Goal: Information Seeking & Learning: Learn about a topic

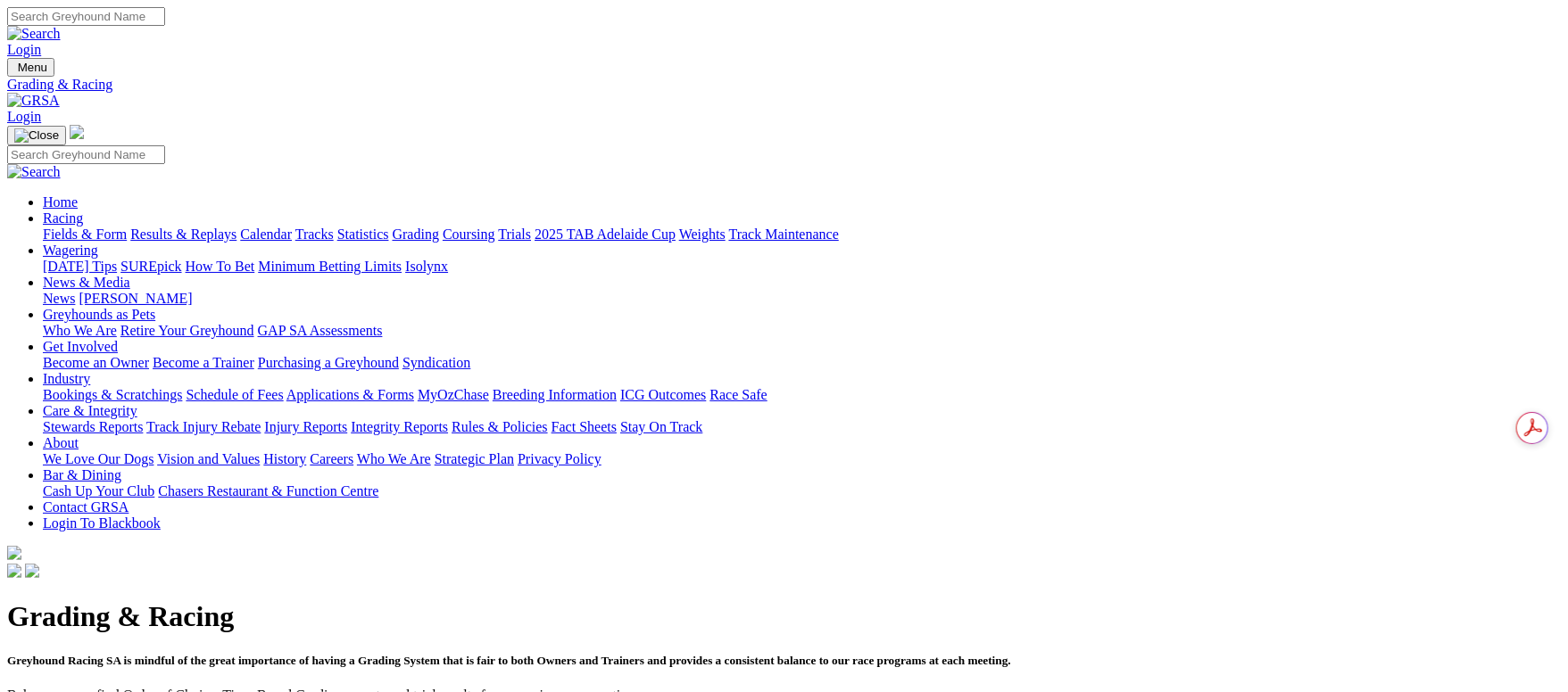
click at [127, 227] on link "Fields & Form" at bounding box center [85, 234] width 84 height 15
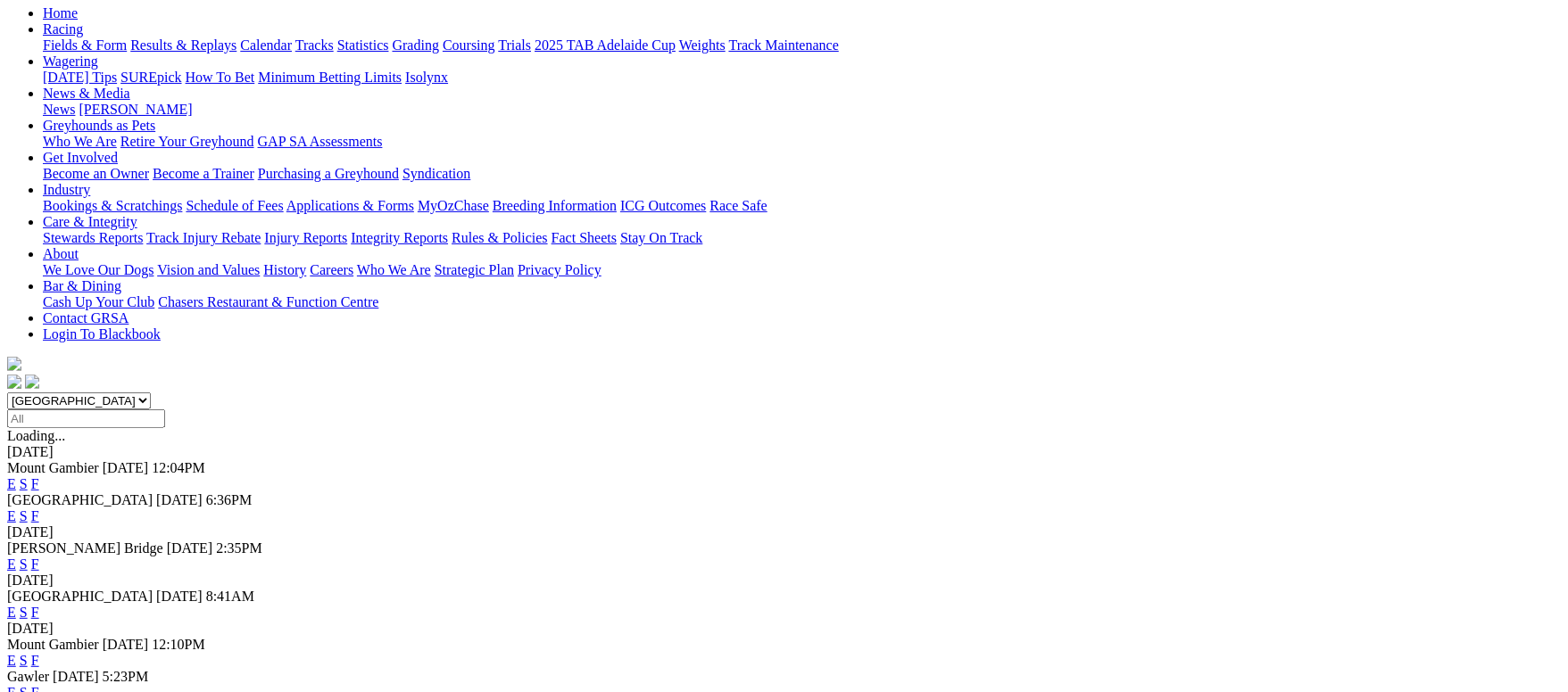
scroll to position [150, 0]
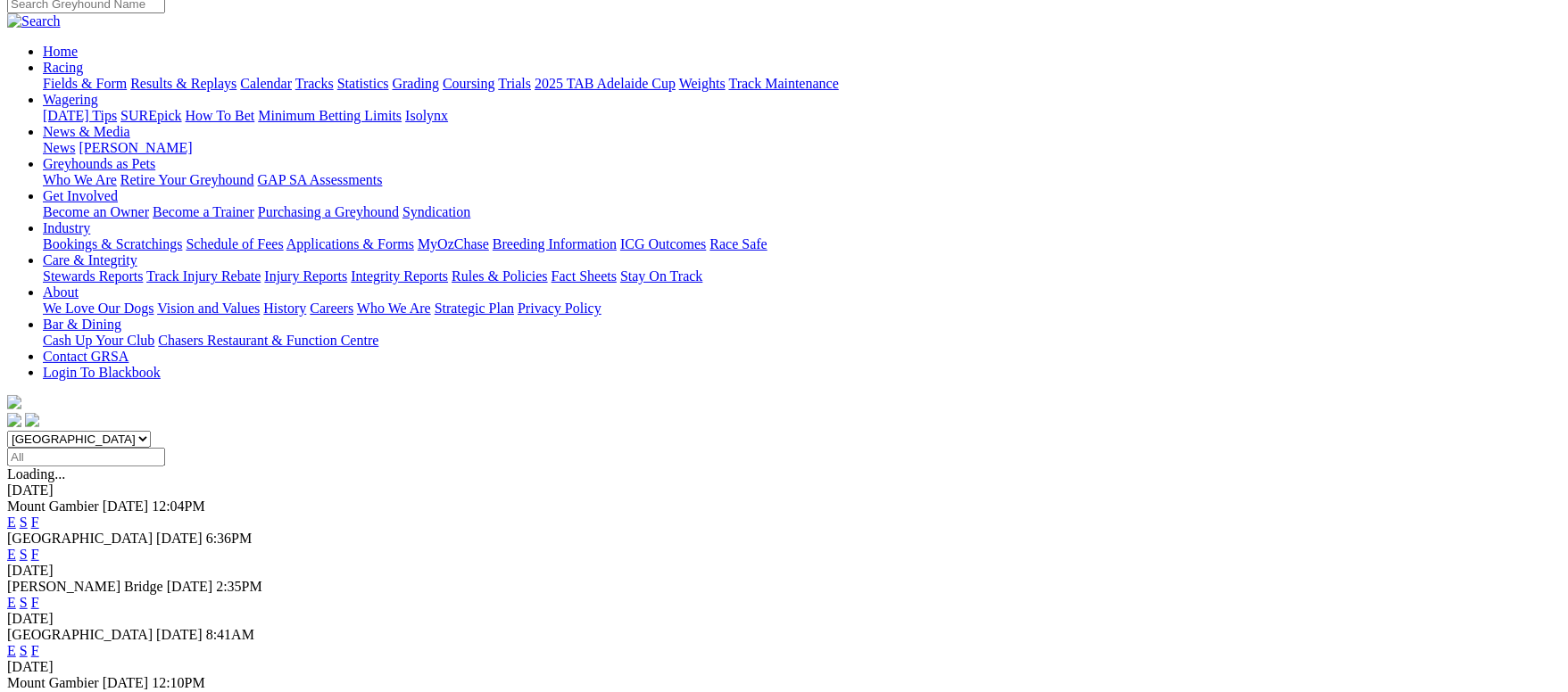
click at [39, 595] on link "F" at bounding box center [35, 602] width 8 height 15
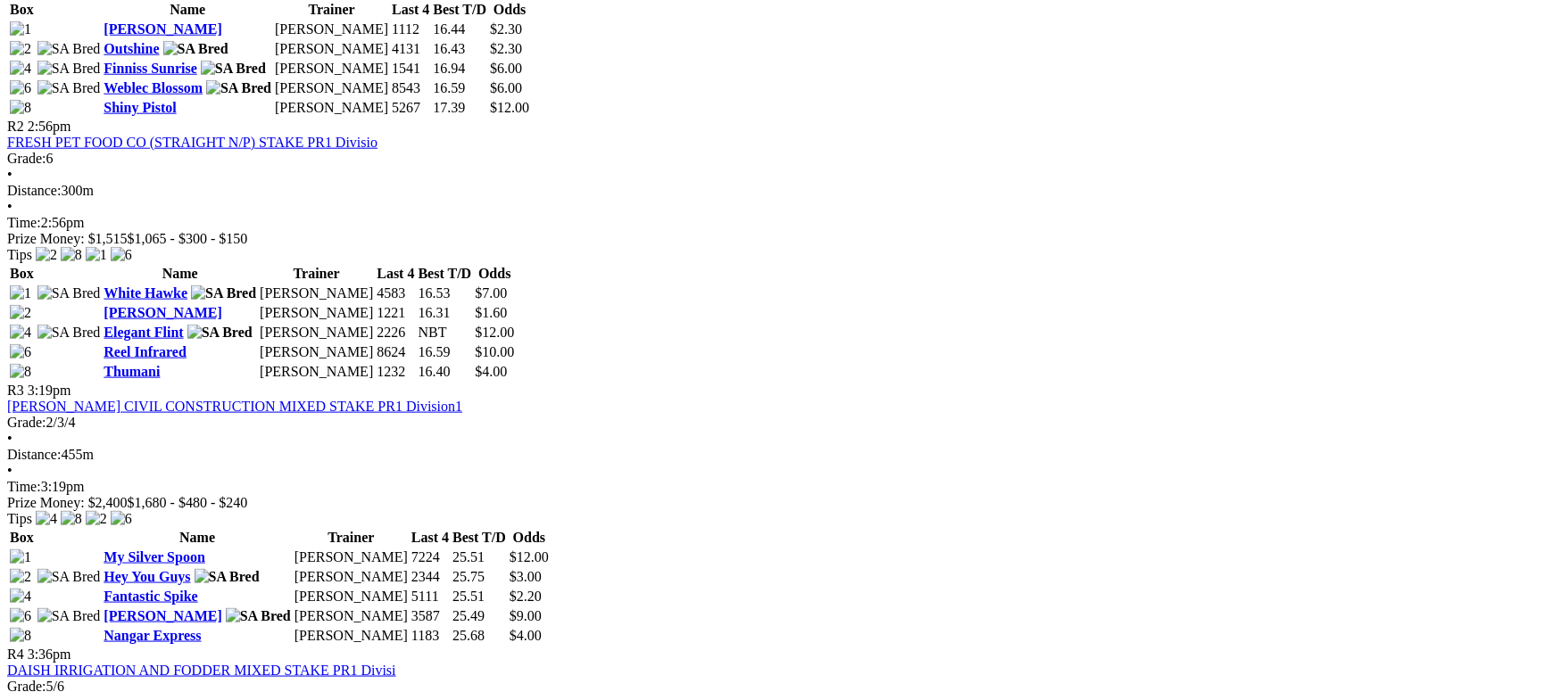
scroll to position [1204, 0]
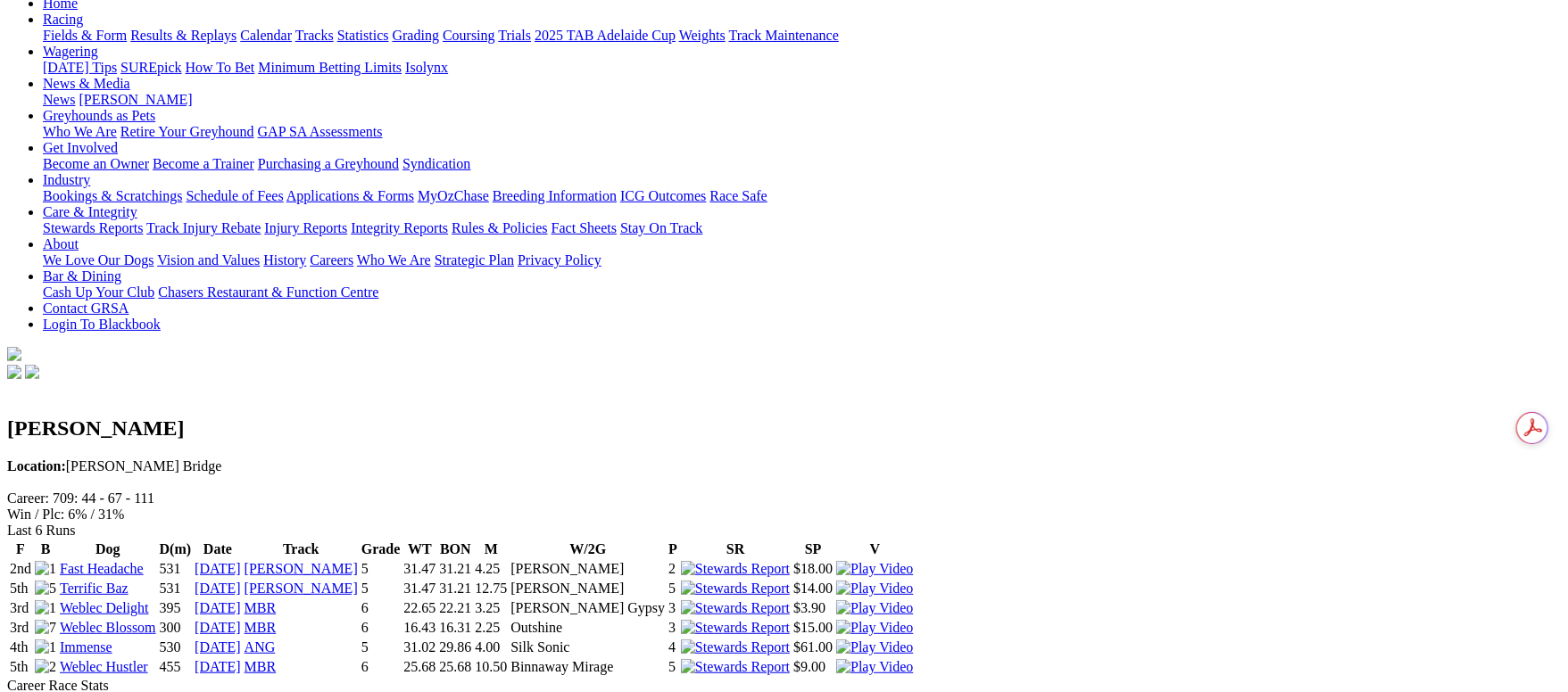
scroll to position [134, 0]
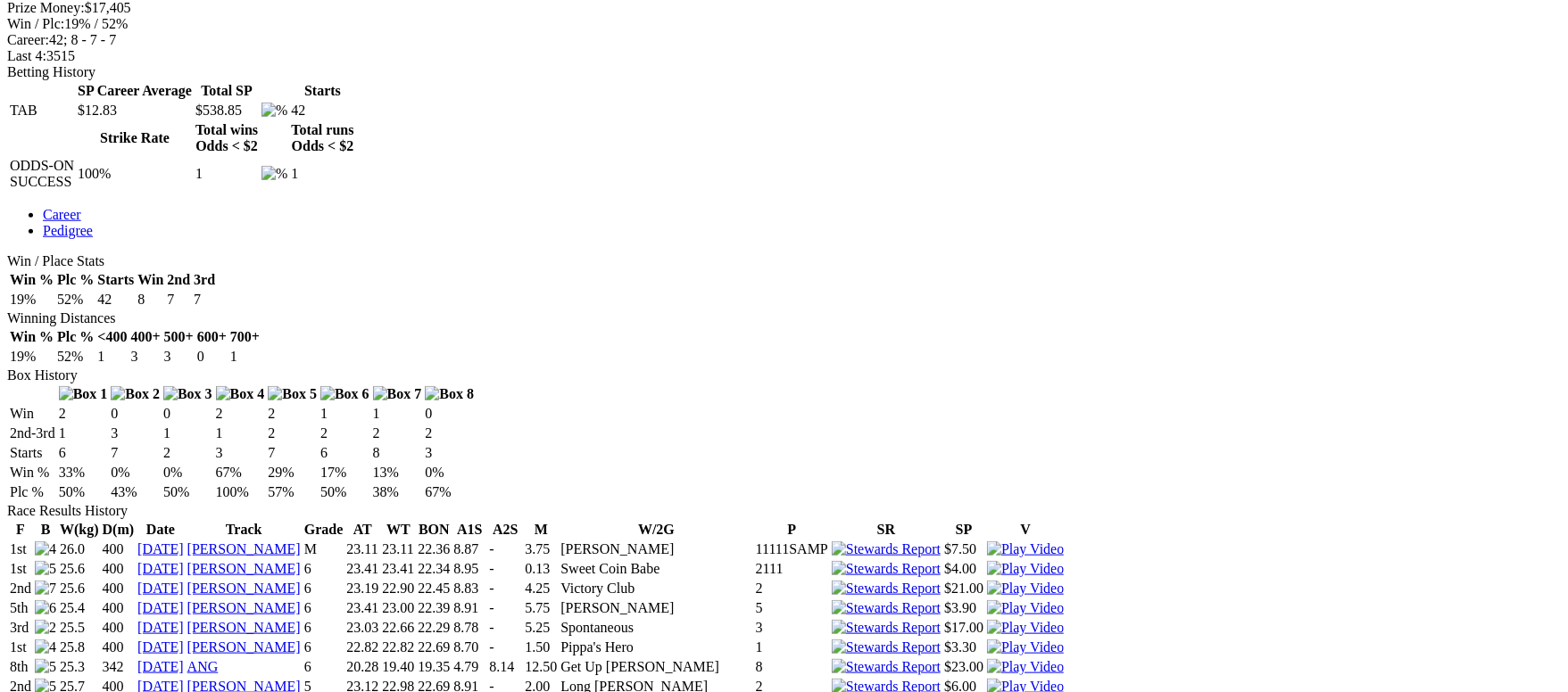
scroll to position [401, 0]
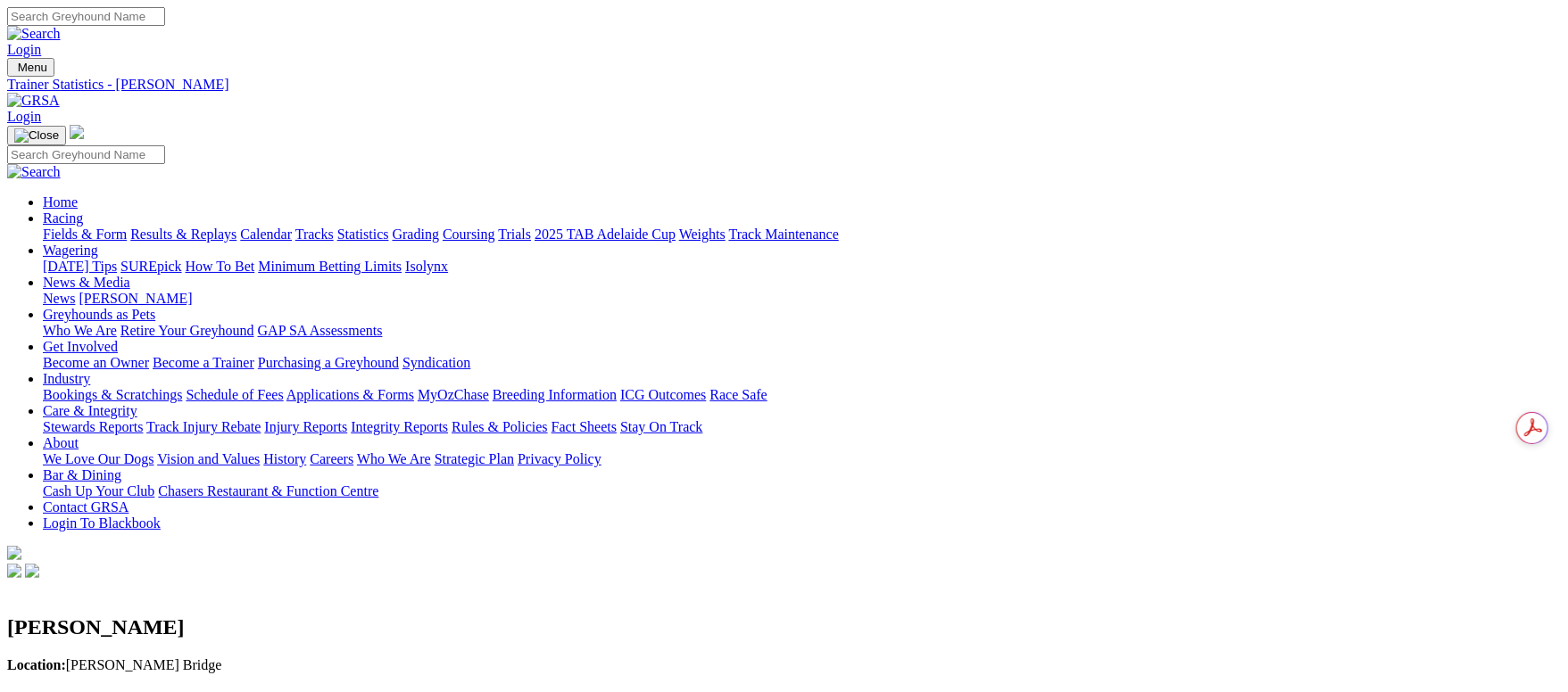
click at [127, 227] on link "Fields & Form" at bounding box center [85, 234] width 84 height 15
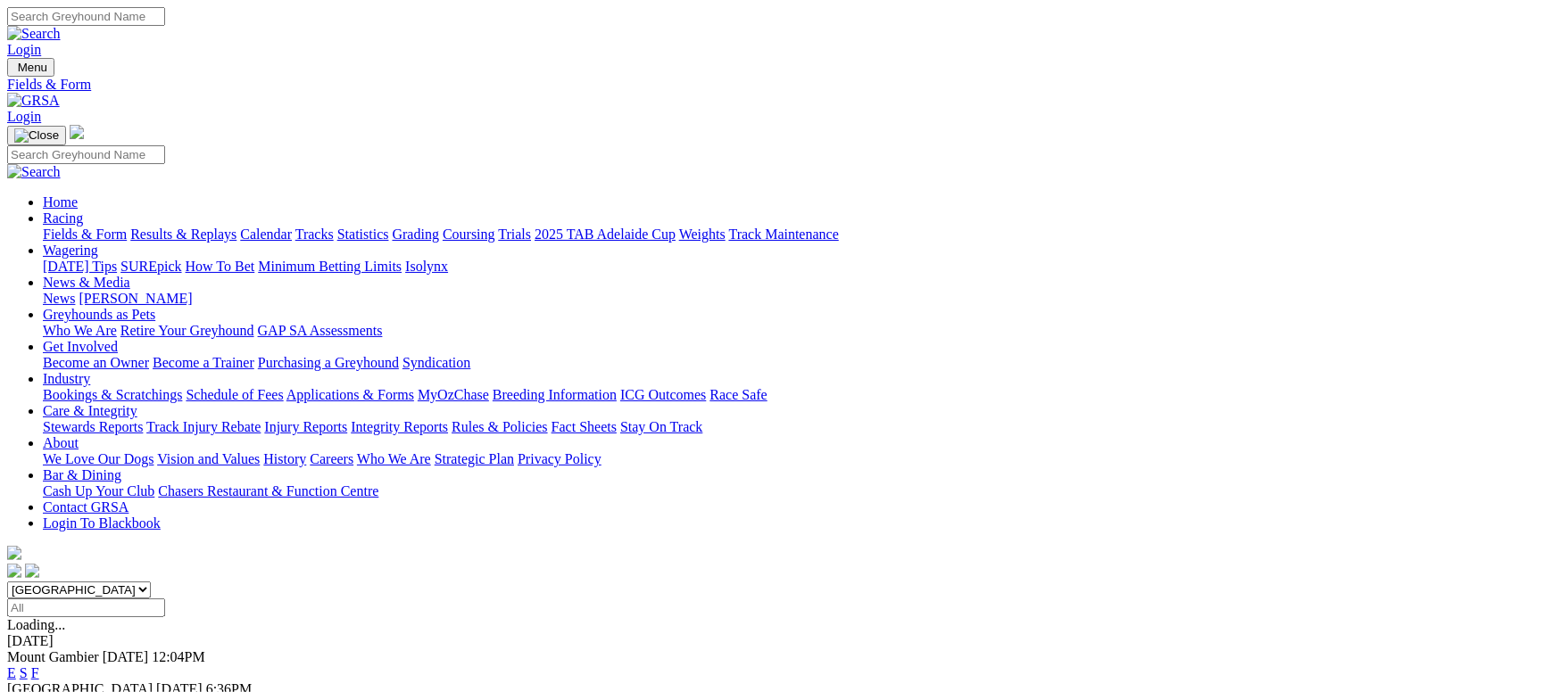
click at [165, 17] on input "Search" at bounding box center [86, 16] width 158 height 19
type input "techno kelli"
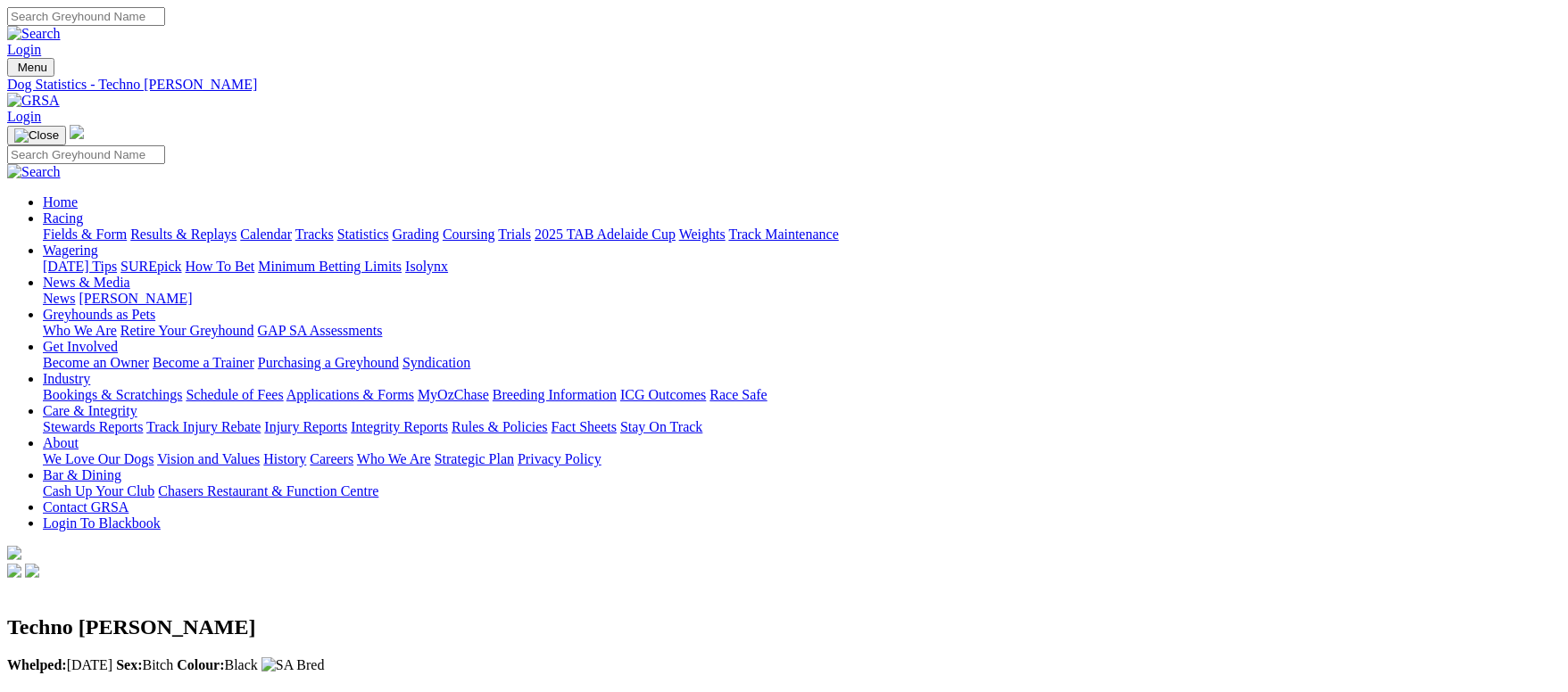
click at [292, 227] on link "Calendar" at bounding box center [265, 234] width 52 height 15
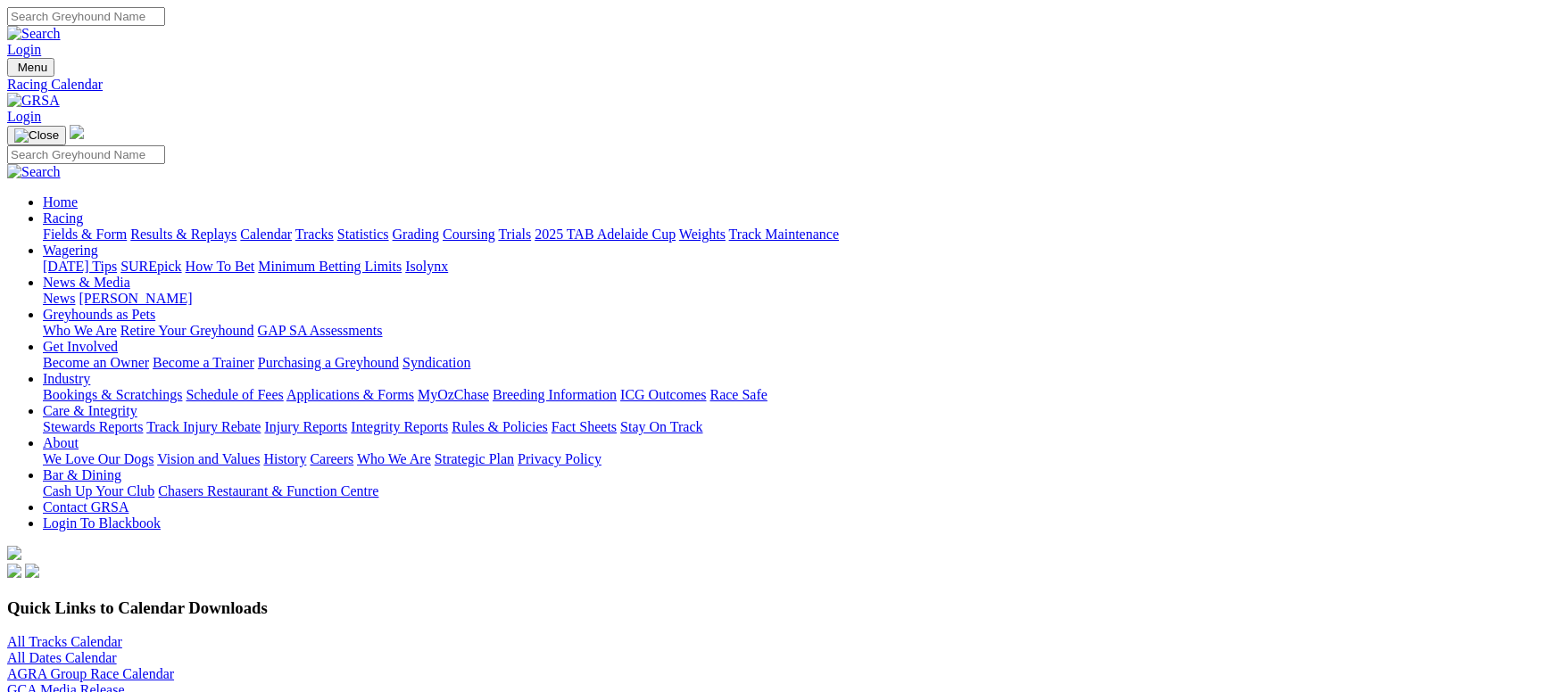
scroll to position [1070, 0]
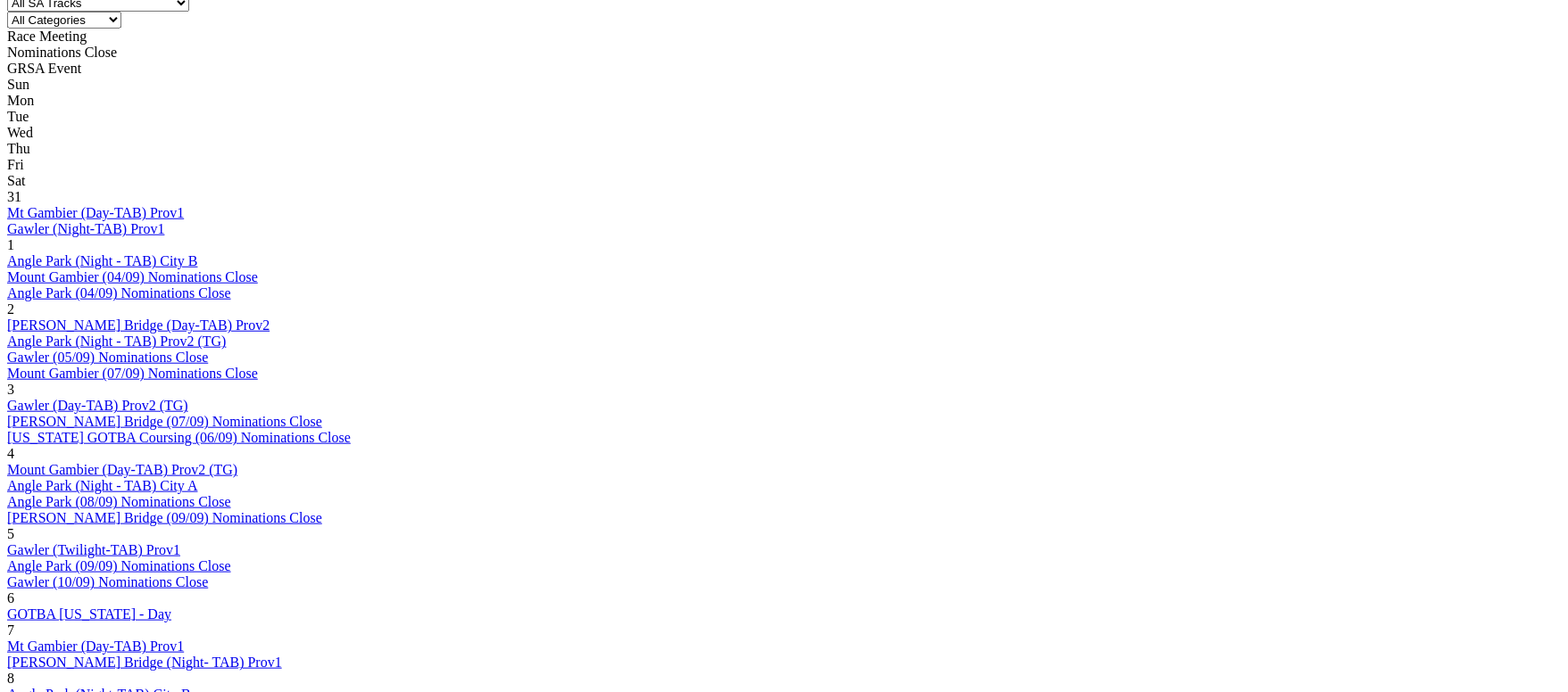
scroll to position [1338, 0]
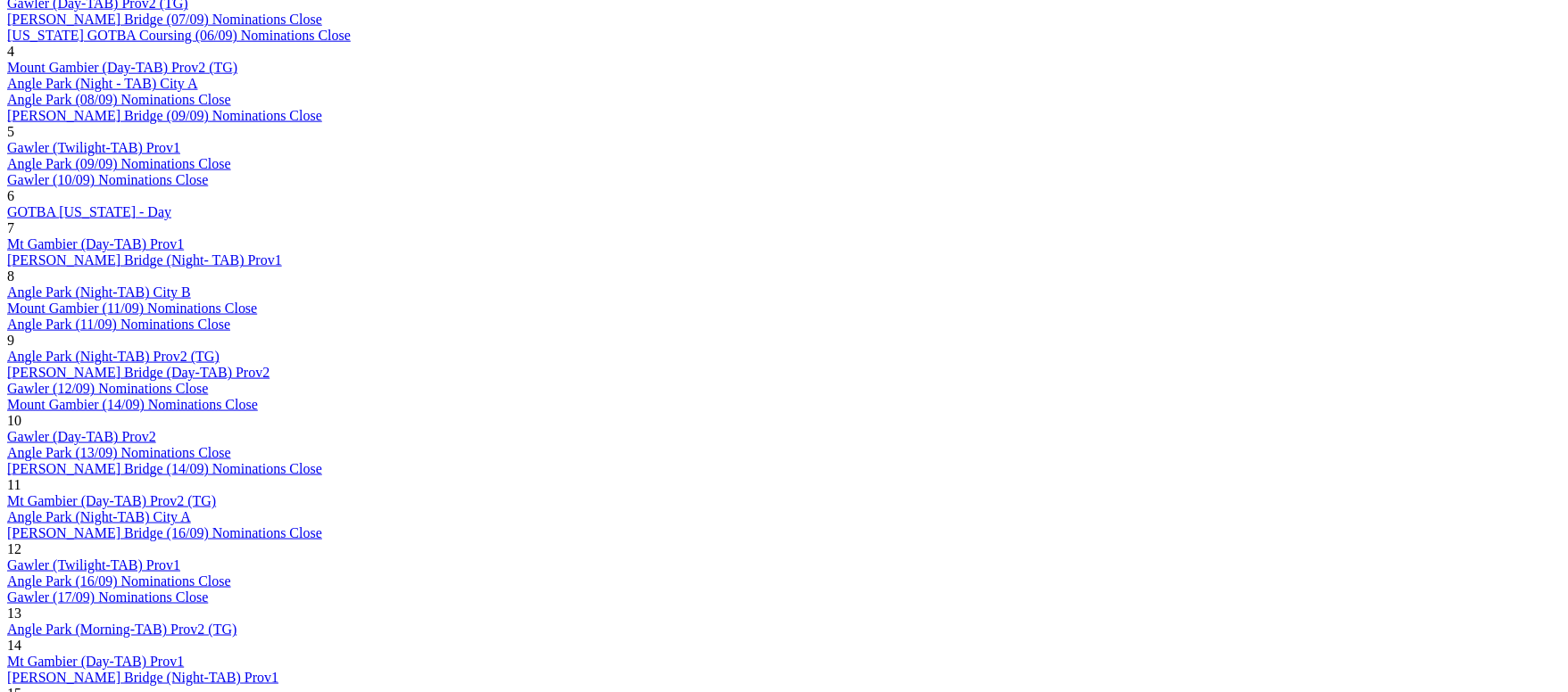
scroll to position [1471, 0]
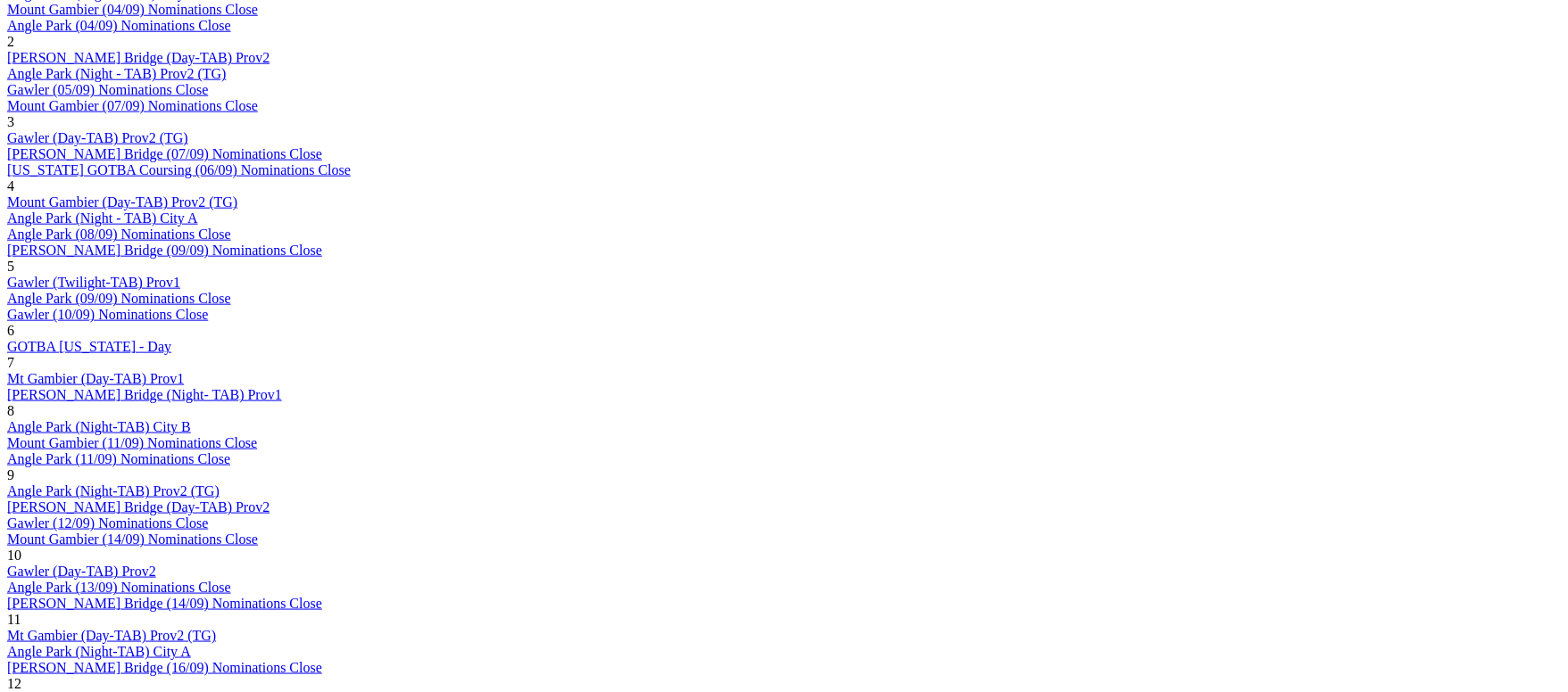
scroll to position [1070, 0]
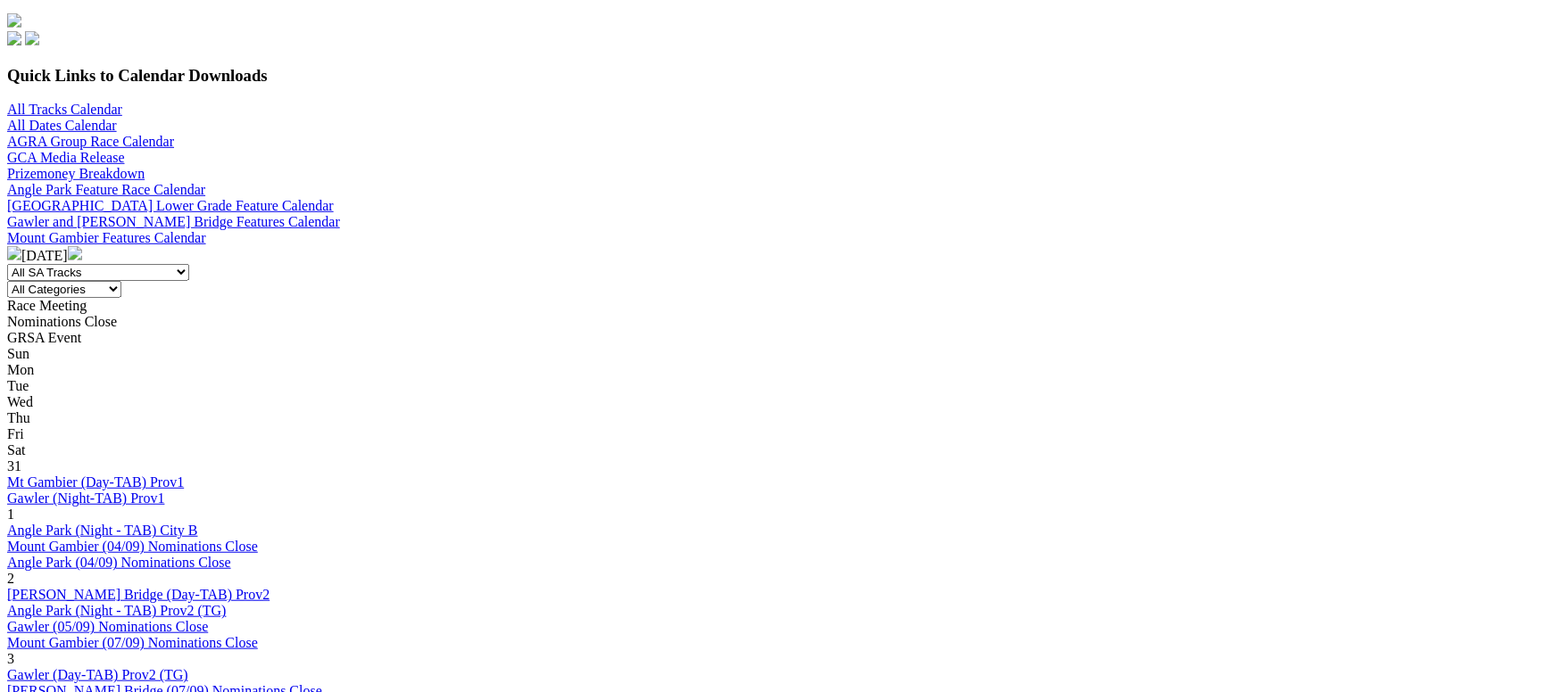
scroll to position [267, 0]
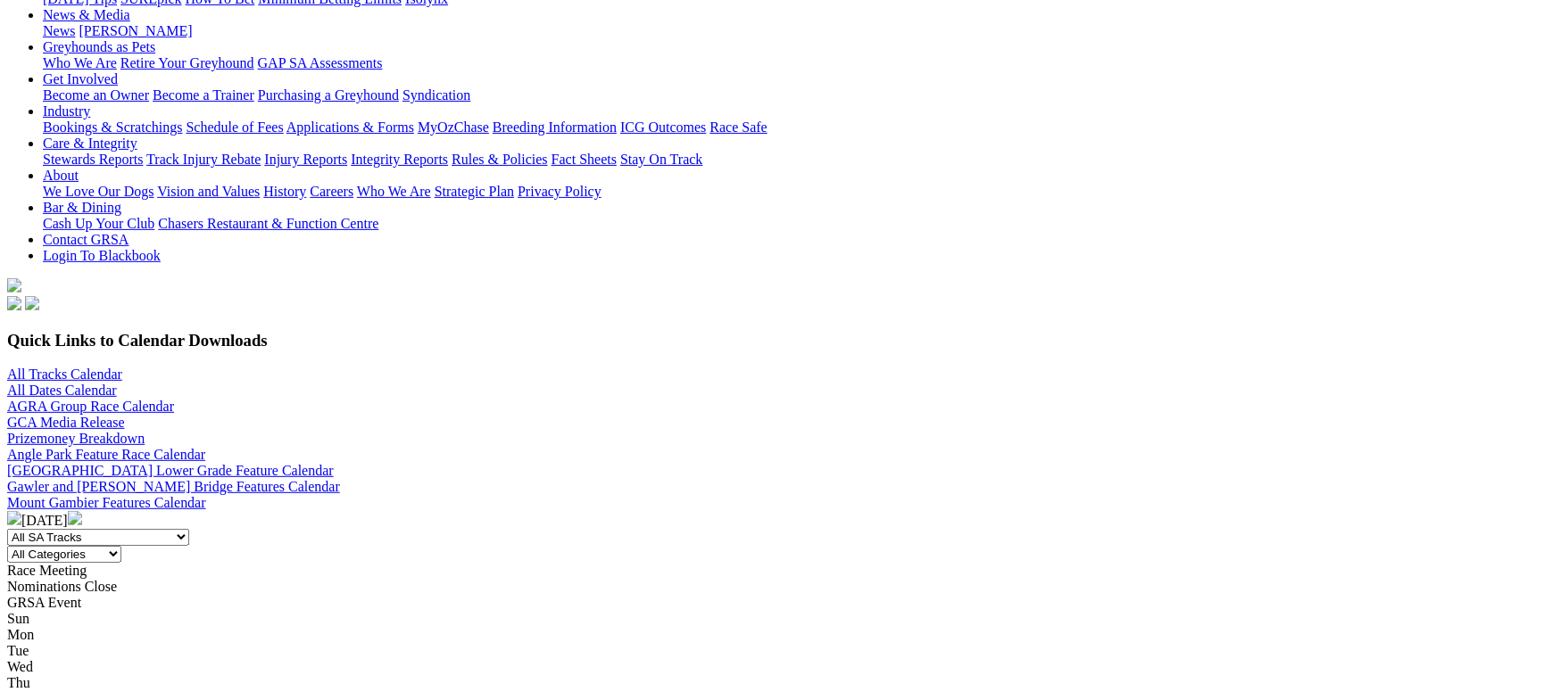
click at [83, 511] on img at bounding box center [75, 518] width 15 height 15
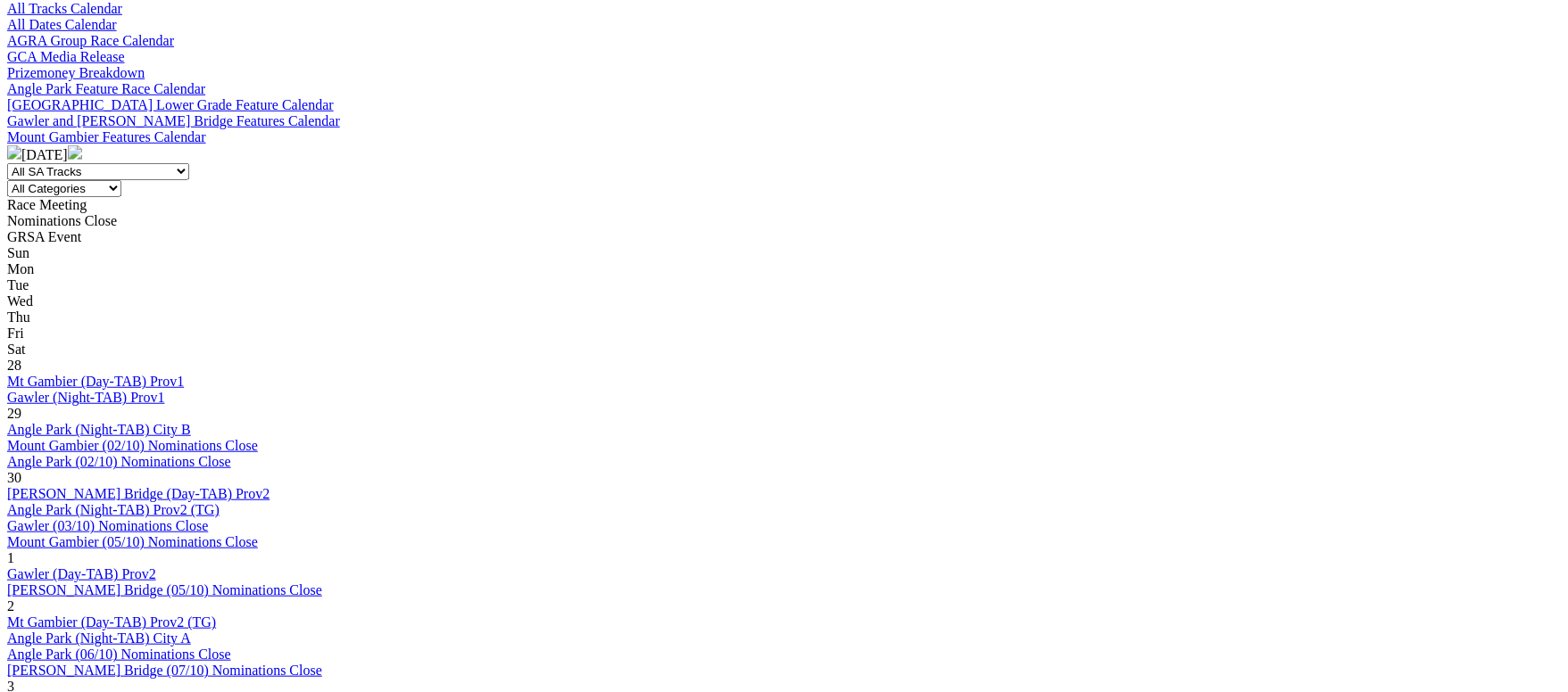
scroll to position [669, 0]
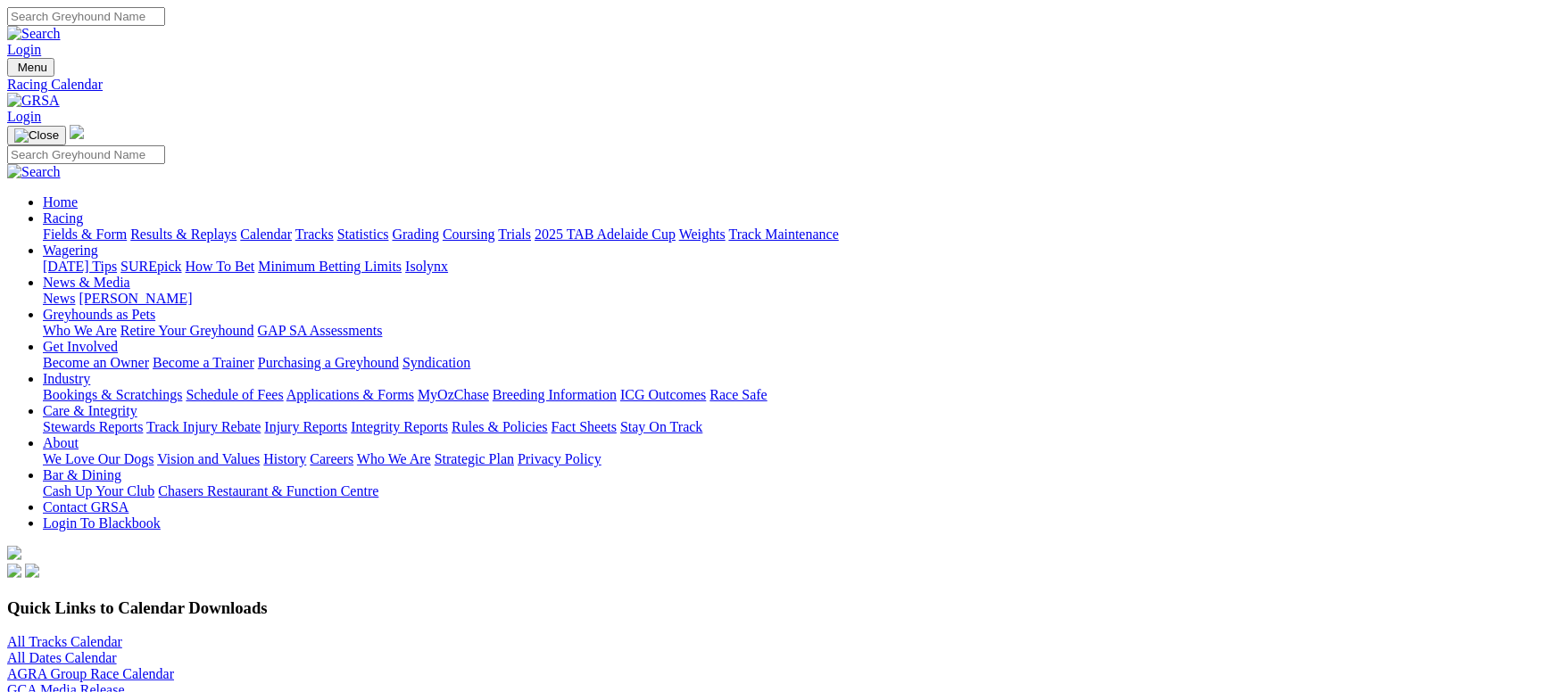
click at [259, 634] on div "All Tracks Calendar All Dates Calendar AGRA Group Race Calendar GCA Media Relea…" at bounding box center [784, 674] width 1553 height 81
click at [122, 634] on link "All Tracks Calendar" at bounding box center [64, 641] width 115 height 15
